Goal: Task Accomplishment & Management: Use online tool/utility

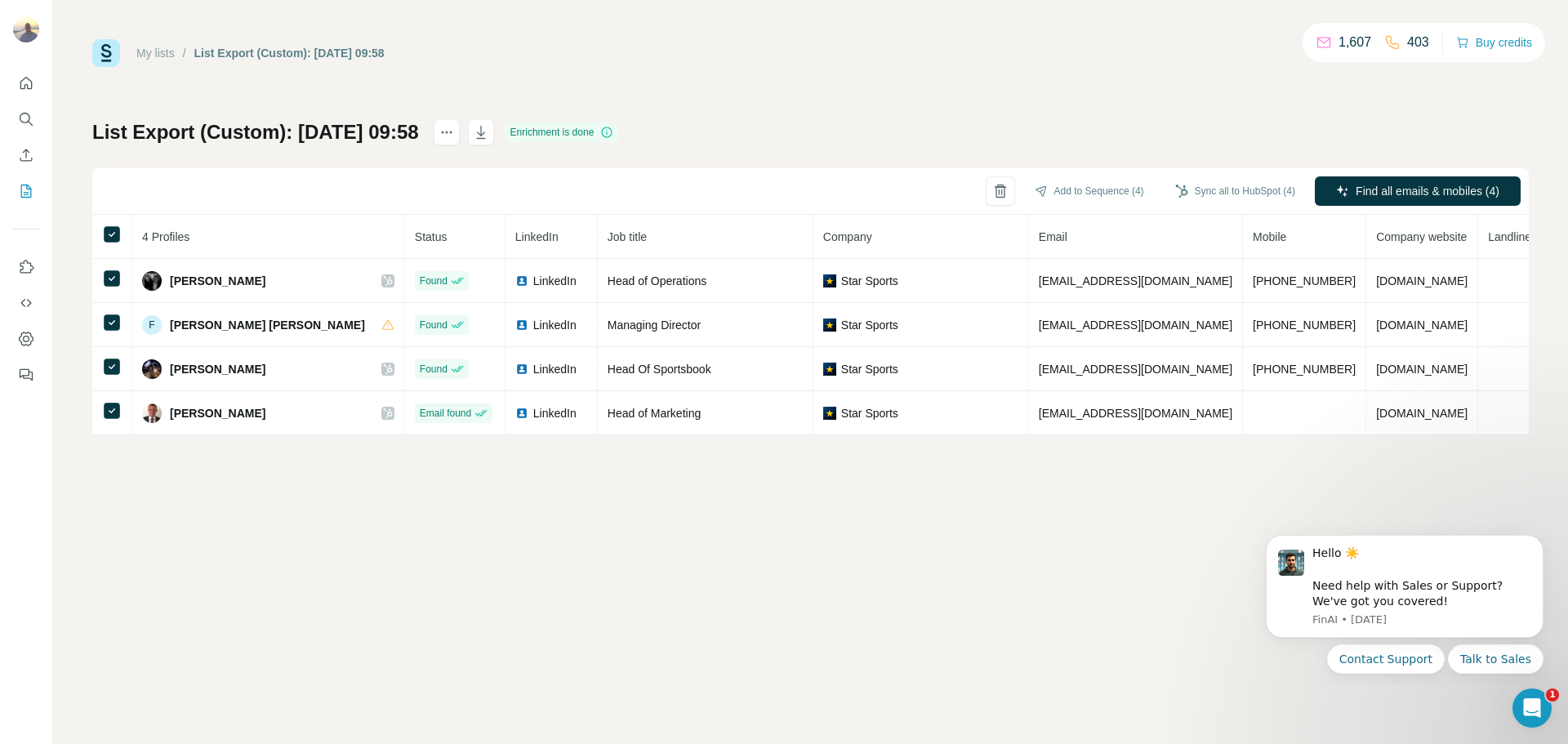
click at [157, 449] on div "My lists / List Export (Custom): [DATE] 09:58 1,607 403 Buy credits List Export…" at bounding box center [811, 372] width 1515 height 744
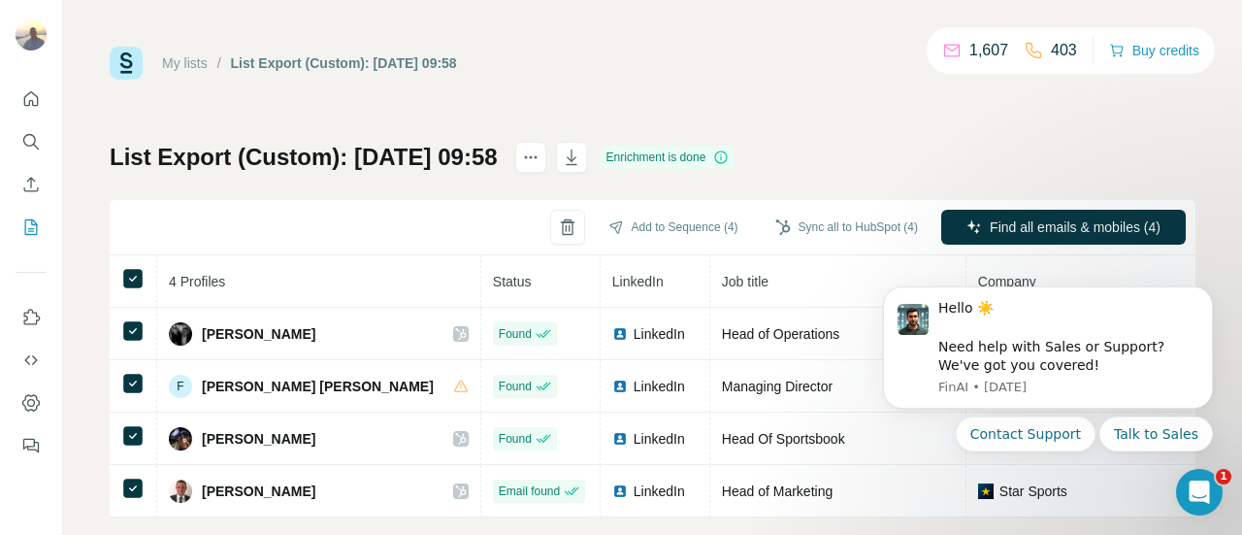
click at [974, 137] on div "My lists / List Export (Custom): [DATE] 09:58 1,607 403 Buy credits List Export…" at bounding box center [653, 282] width 1086 height 471
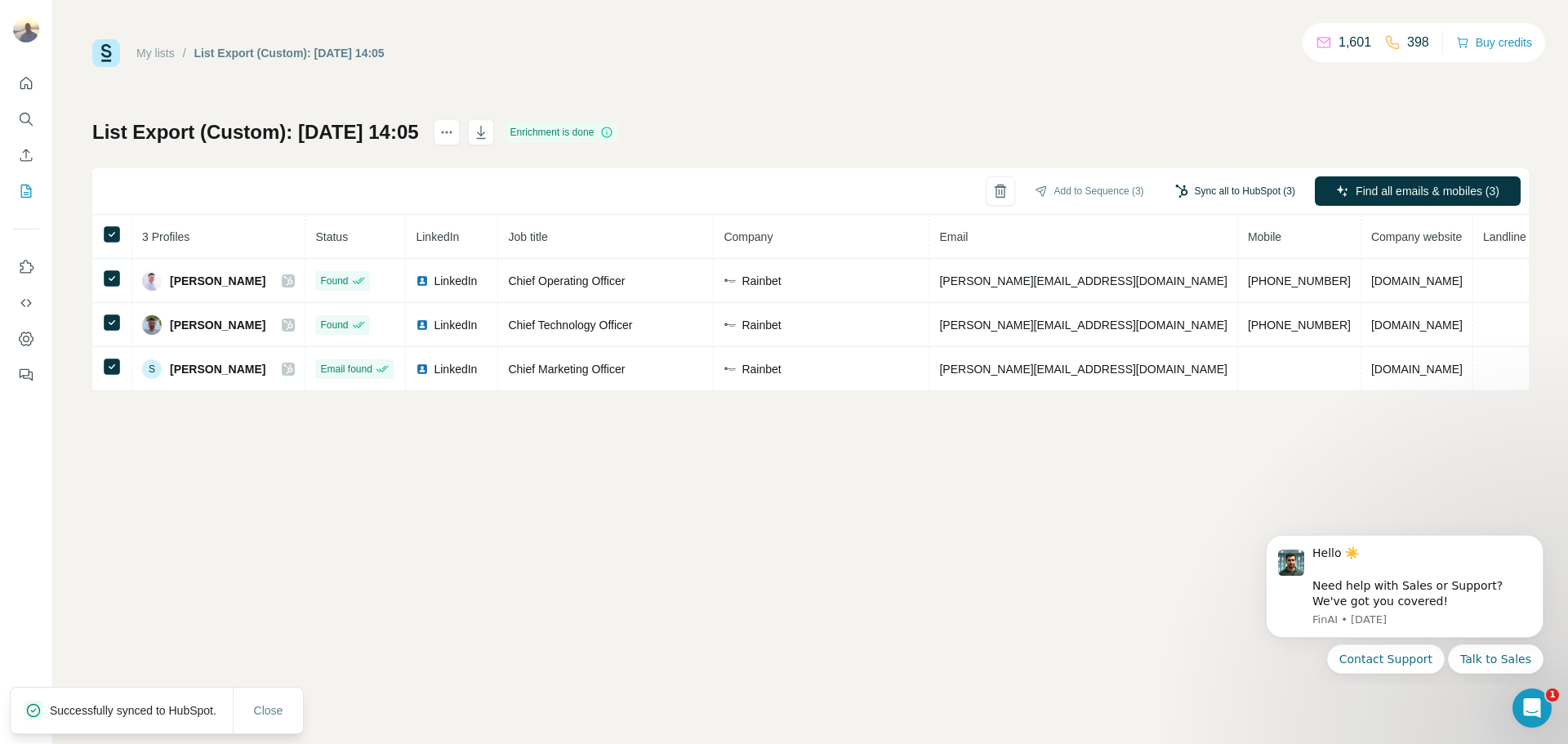
click at [1208, 189] on button "Sync all to HubSpot (3)" at bounding box center [1236, 190] width 143 height 24
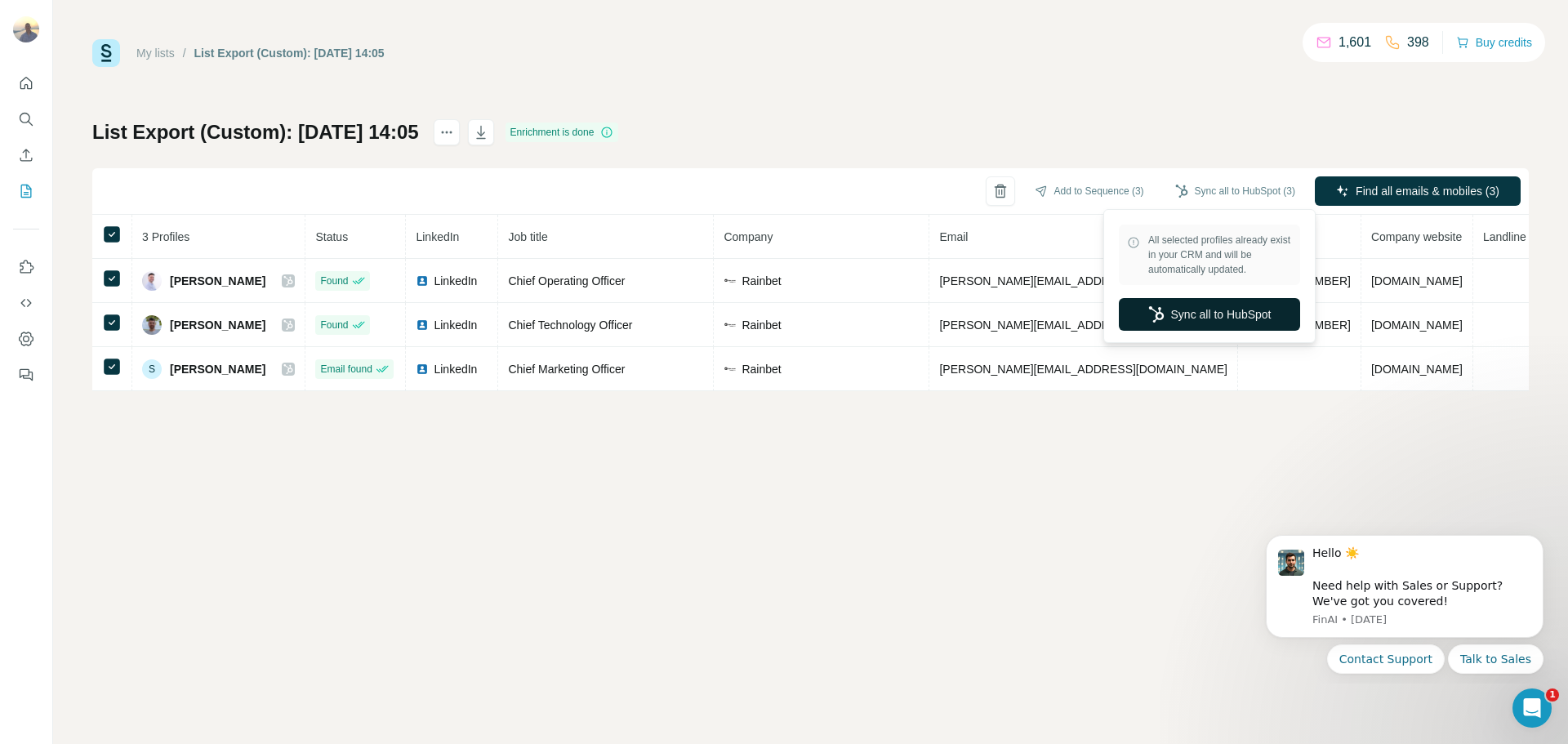
click at [1190, 327] on button "Sync all to HubSpot" at bounding box center [1209, 314] width 181 height 33
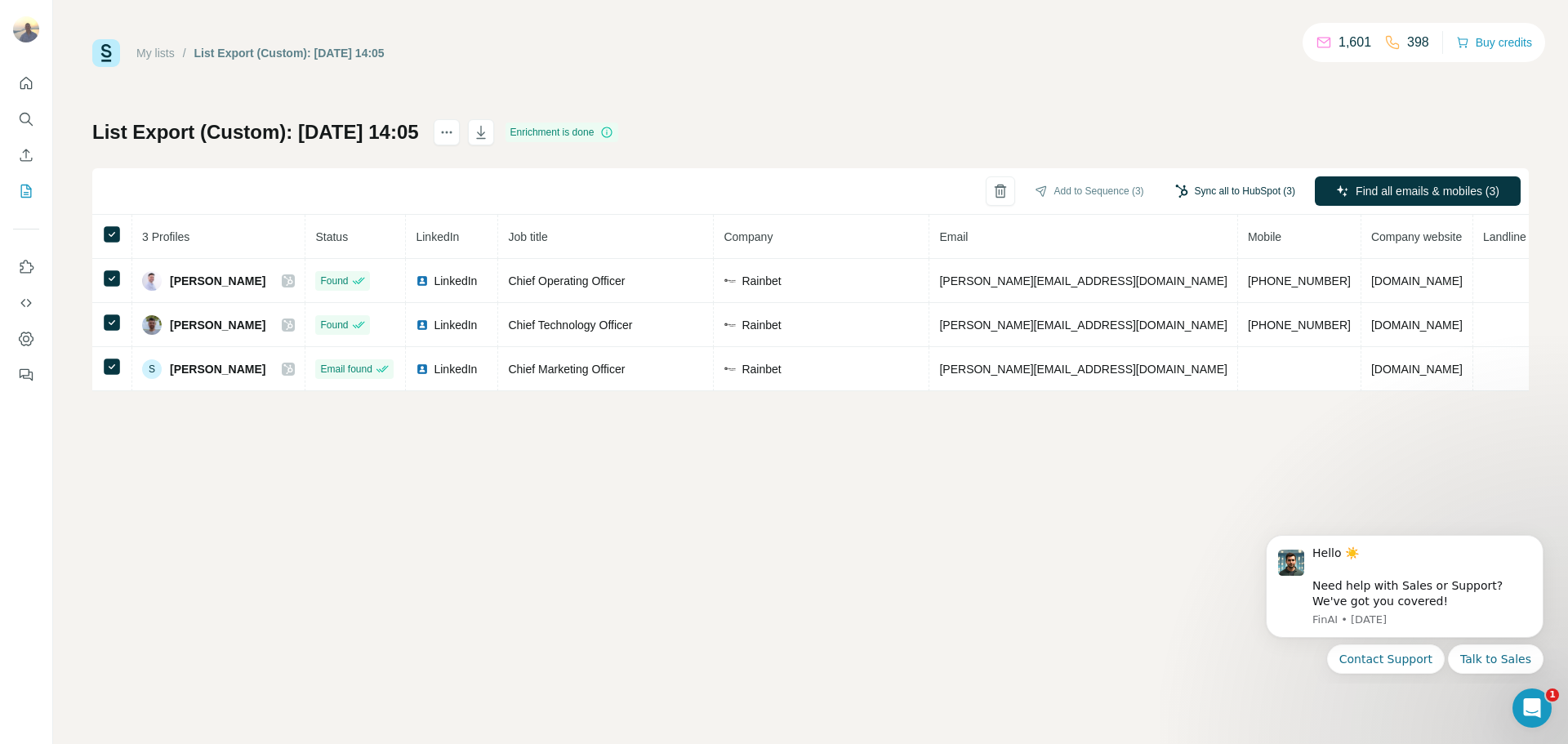
click at [1217, 197] on button "Sync all to HubSpot (3)" at bounding box center [1236, 190] width 143 height 24
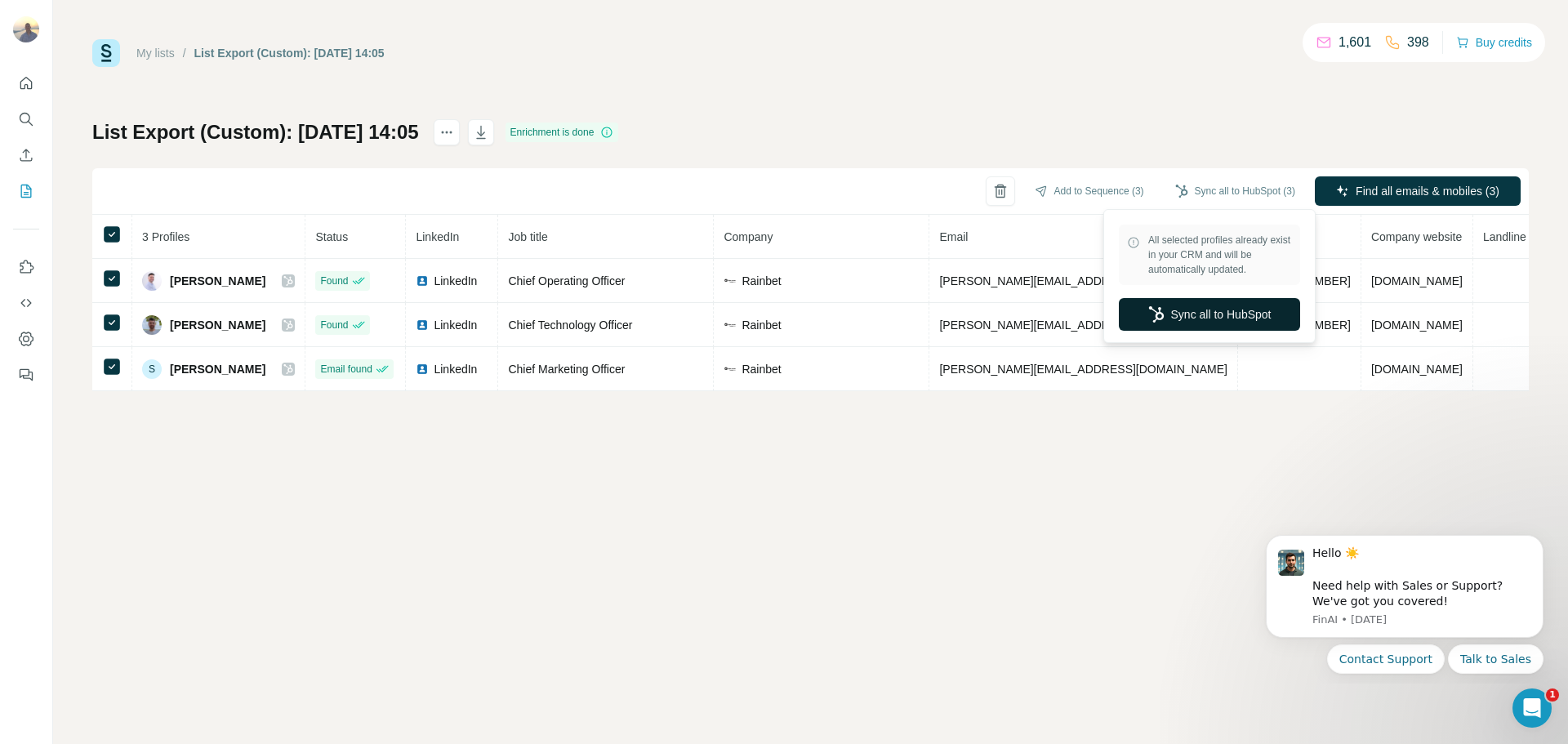
click at [1202, 309] on button "Sync all to HubSpot" at bounding box center [1209, 314] width 181 height 33
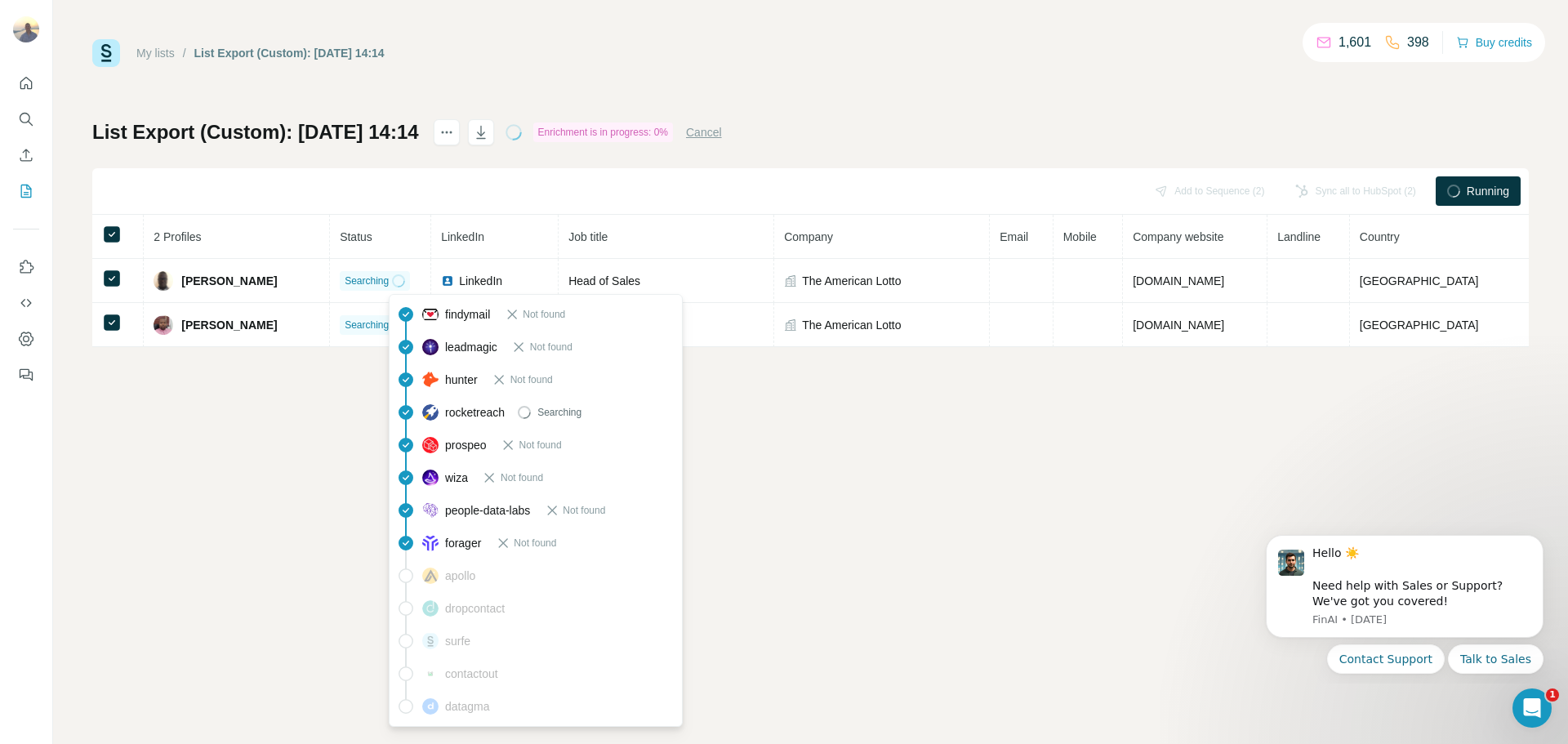
click at [212, 495] on div "My lists / List Export (Custom): 02/10/2025 14:14 1,601 398 Buy credits List Ex…" at bounding box center [811, 372] width 1515 height 744
click at [429, 149] on div "List Export (Custom): 02/10/2025 14:14 Enrichment is in progress: 0% Cancel Add…" at bounding box center [811, 233] width 1437 height 228
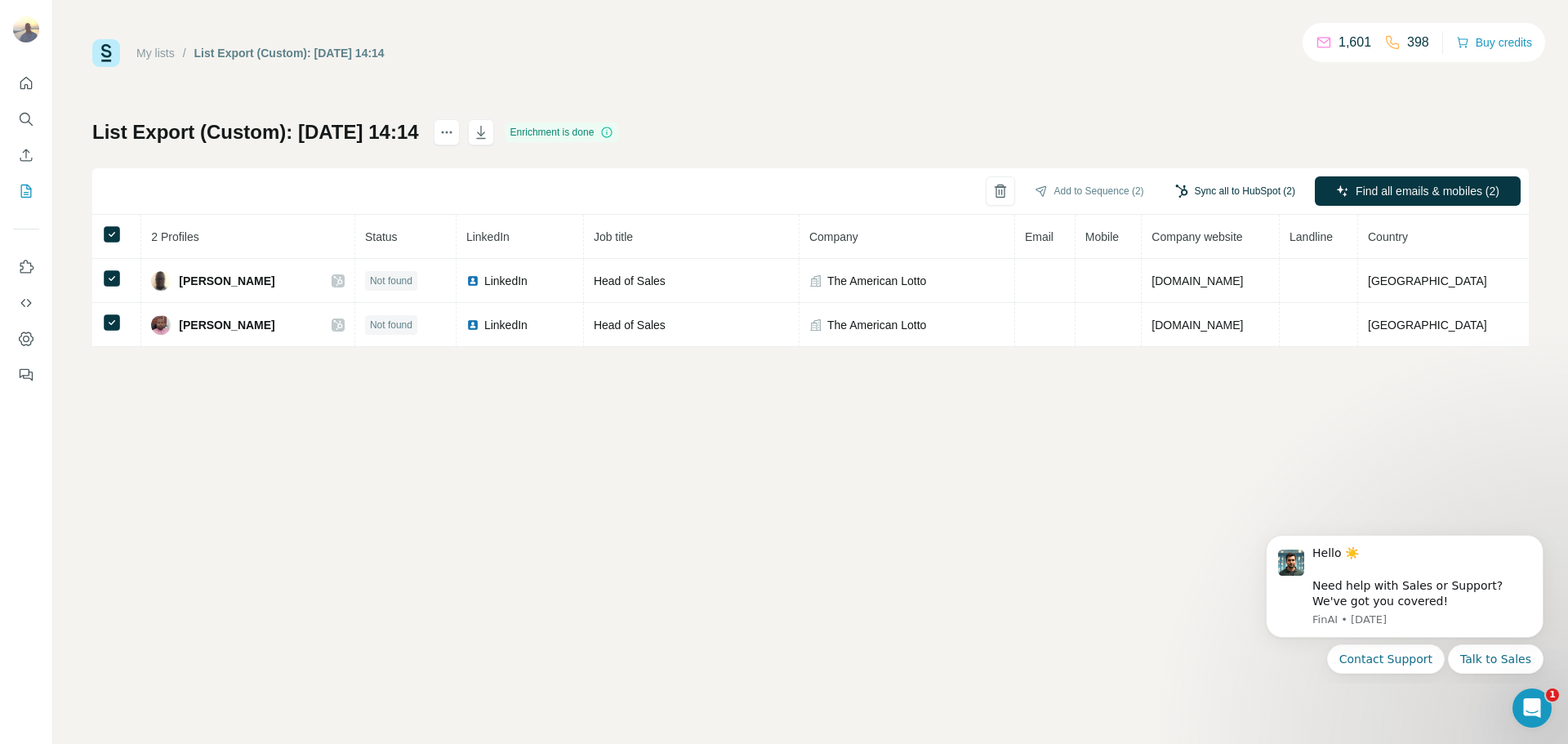
click at [1218, 190] on button "Sync all to HubSpot (2)" at bounding box center [1236, 190] width 143 height 24
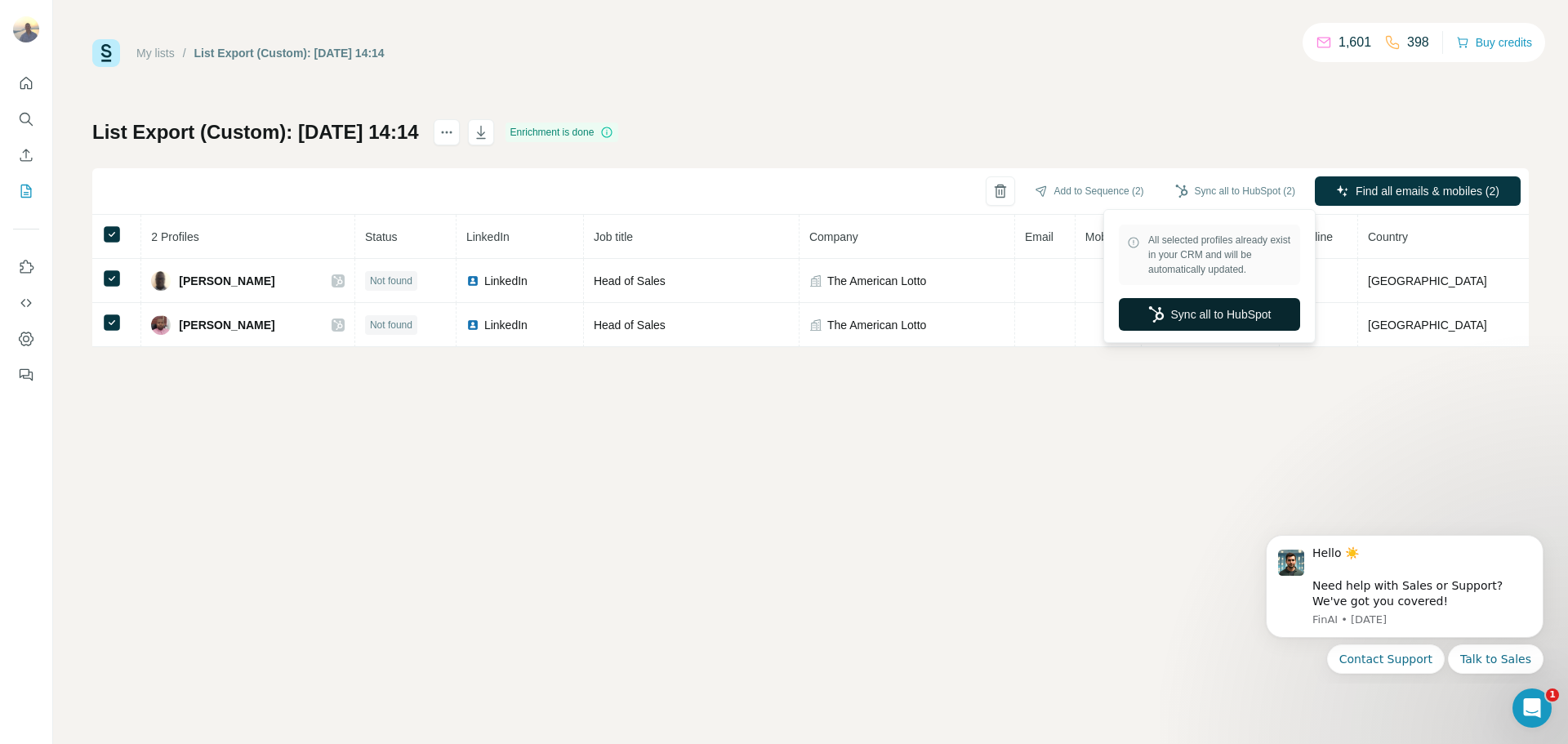
click at [1203, 315] on button "Sync all to HubSpot" at bounding box center [1209, 314] width 181 height 33
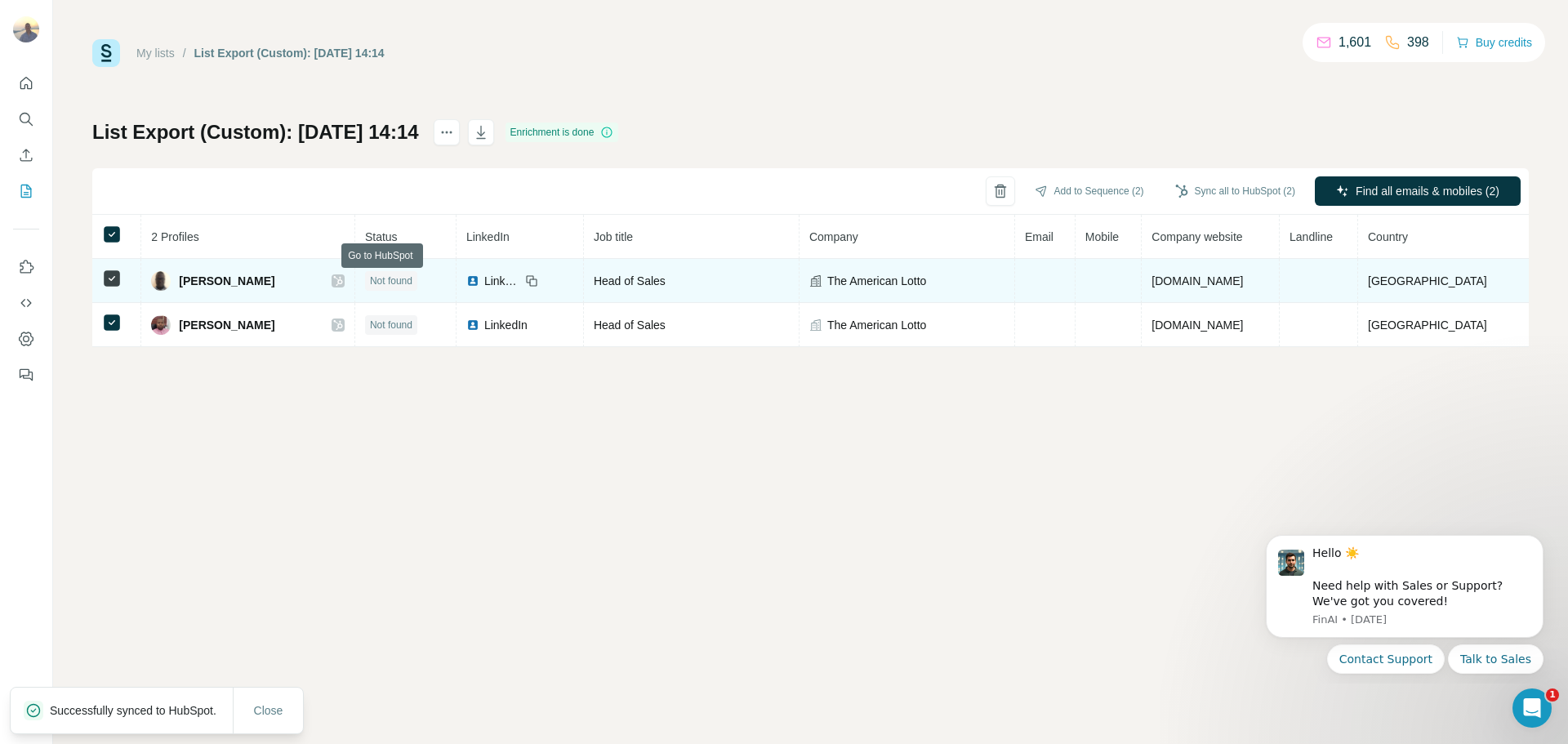
click at [343, 280] on icon at bounding box center [338, 281] width 10 height 13
